Goal: Transaction & Acquisition: Purchase product/service

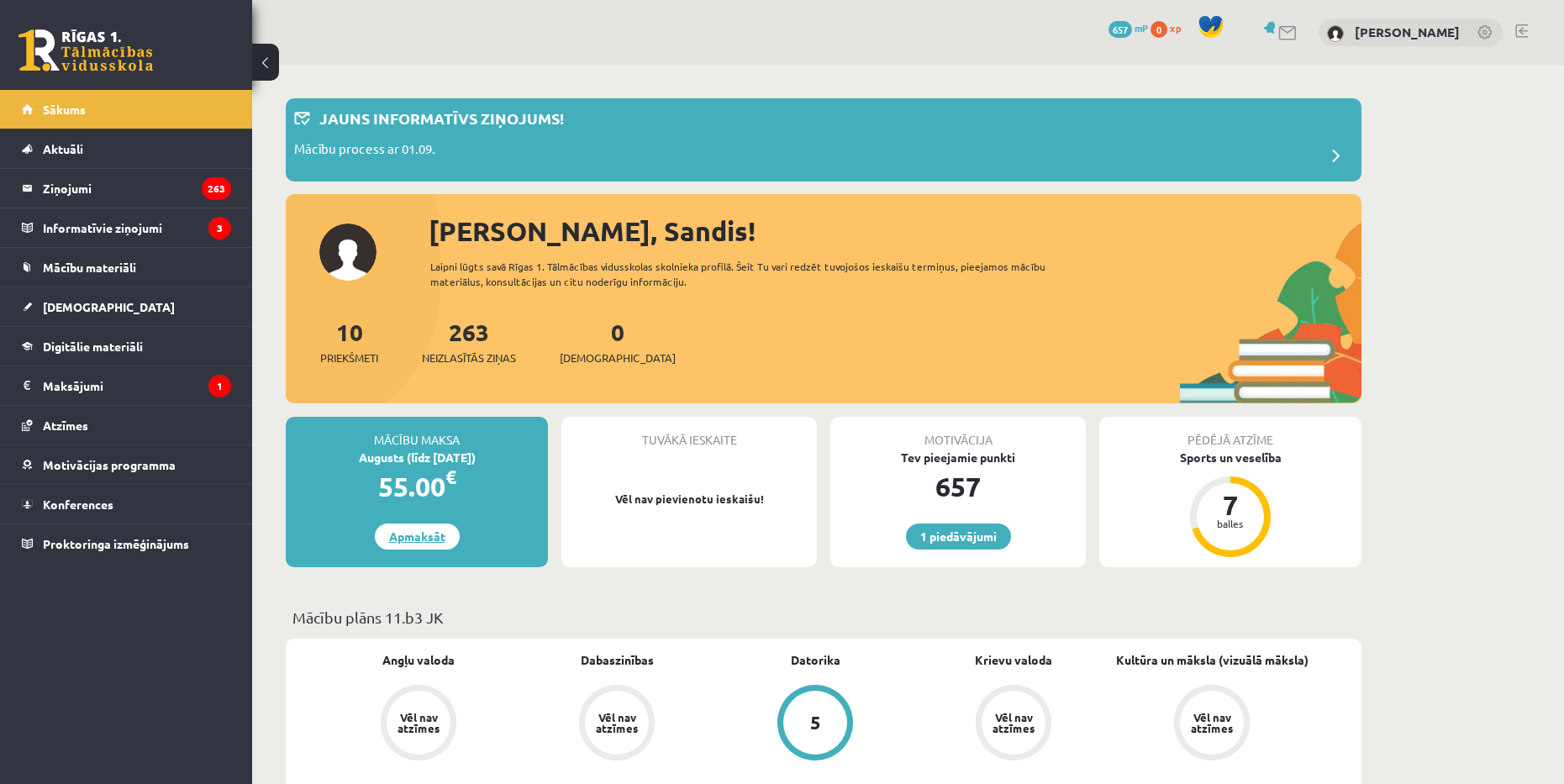
click at [440, 536] on link "Apmaksāt" at bounding box center [417, 536] width 85 height 26
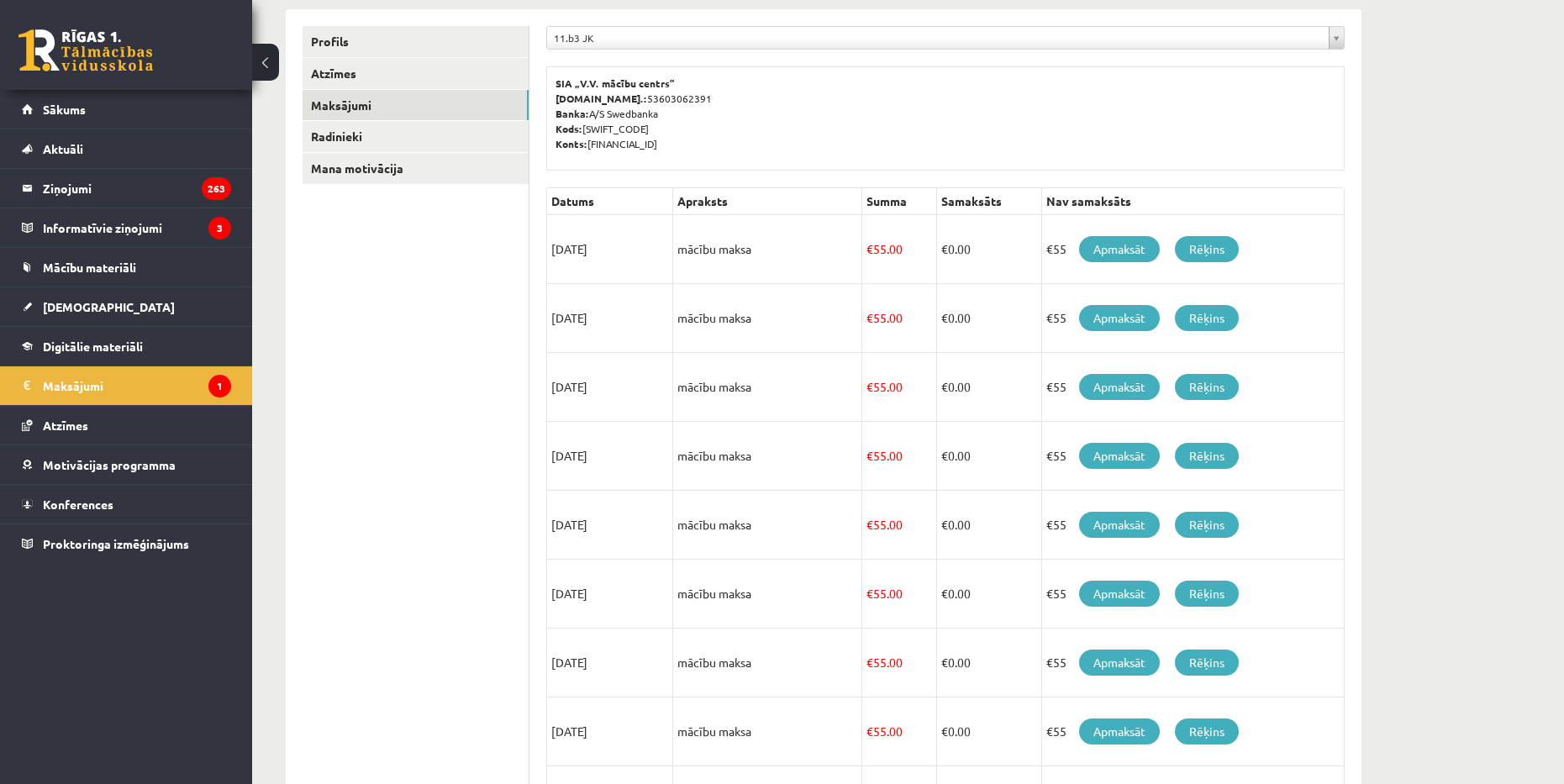
scroll to position [114, 0]
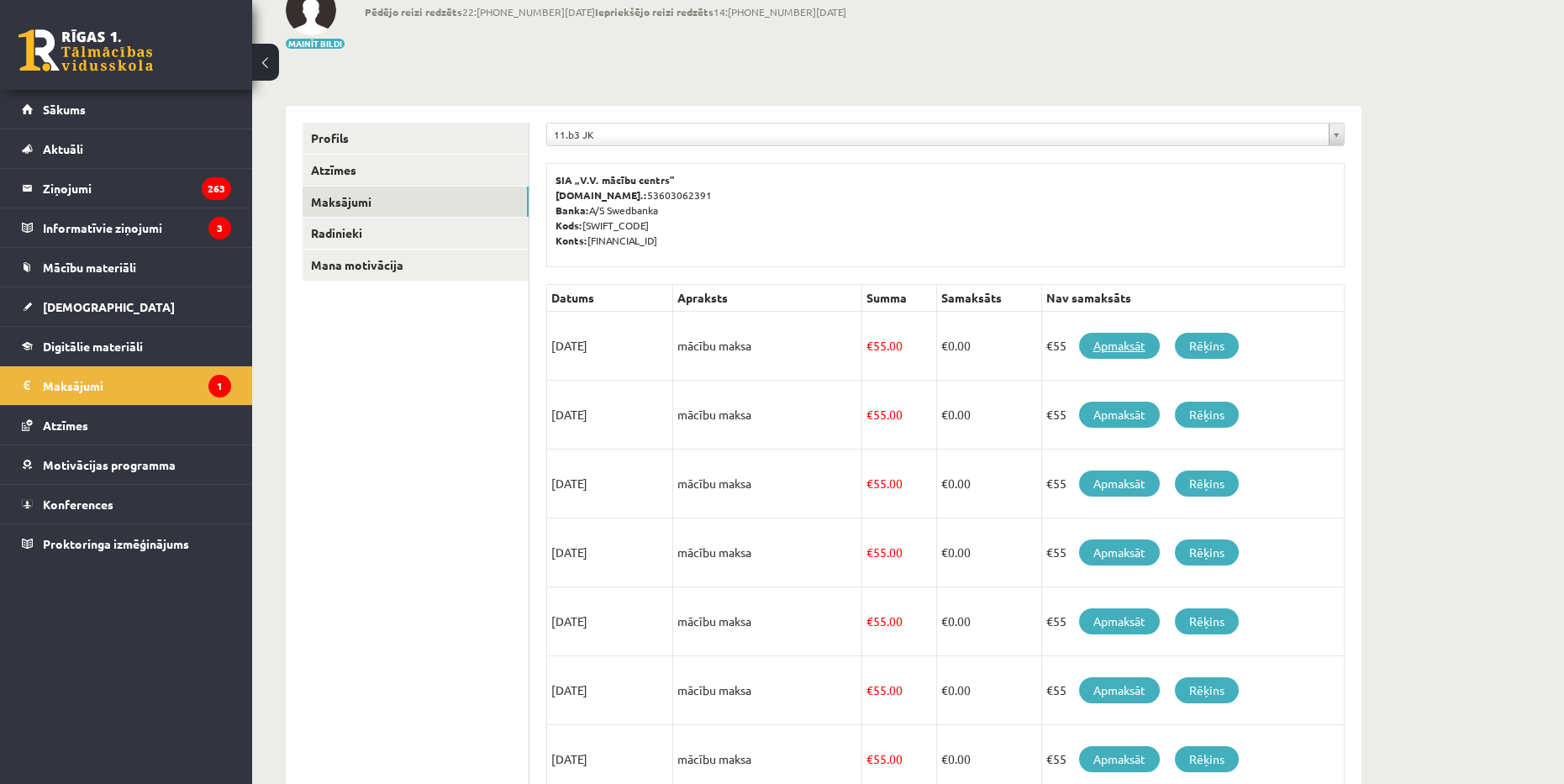
click at [1123, 345] on link "Apmaksāt" at bounding box center [1119, 345] width 81 height 26
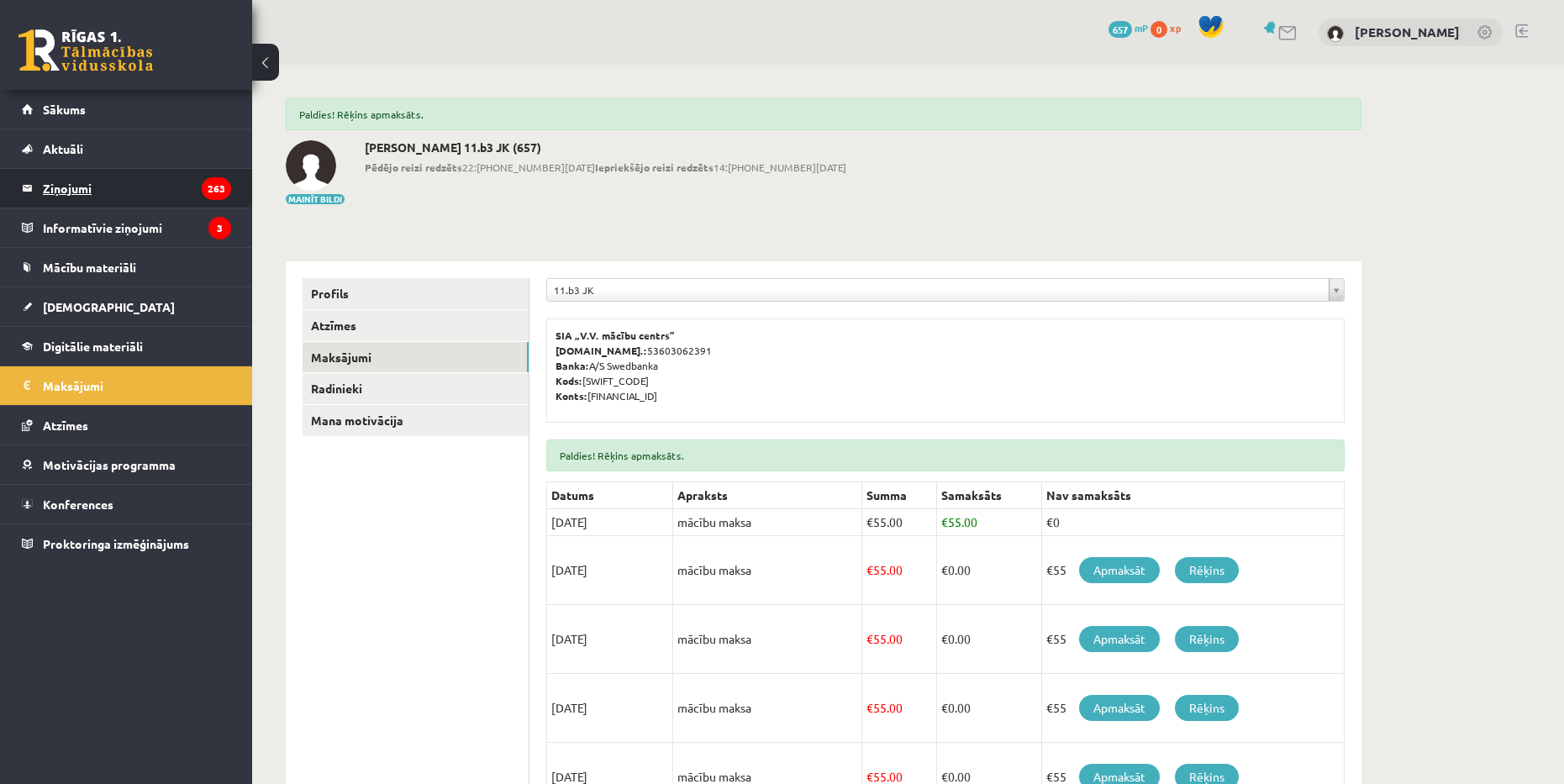
click at [132, 190] on legend "Ziņojumi 263" at bounding box center [136, 189] width 188 height 39
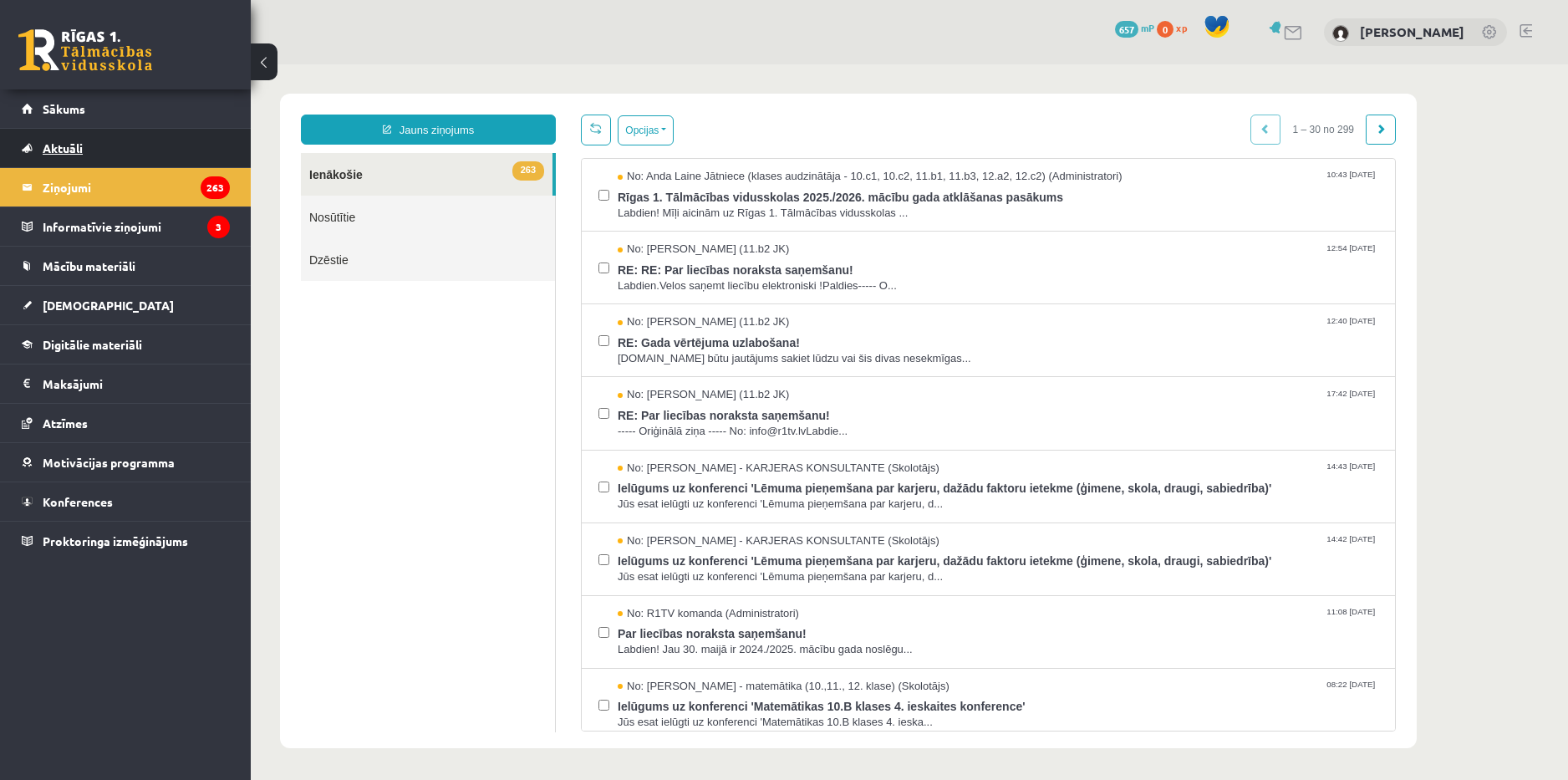
click at [73, 148] on span "Aktuāli" at bounding box center [62, 148] width 40 height 15
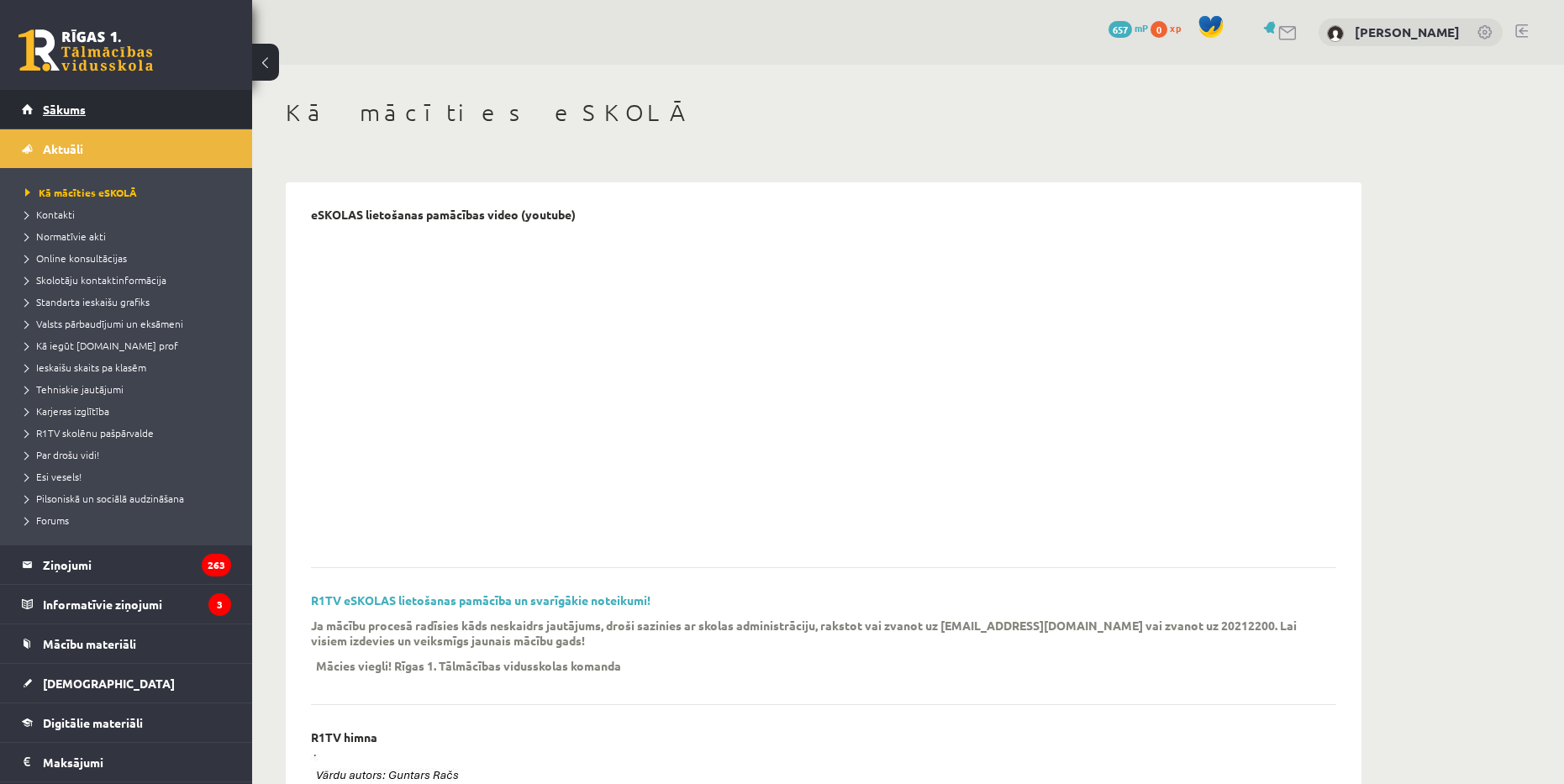
click at [119, 118] on link "Sākums" at bounding box center [126, 109] width 209 height 39
